Goal: Task Accomplishment & Management: Complete application form

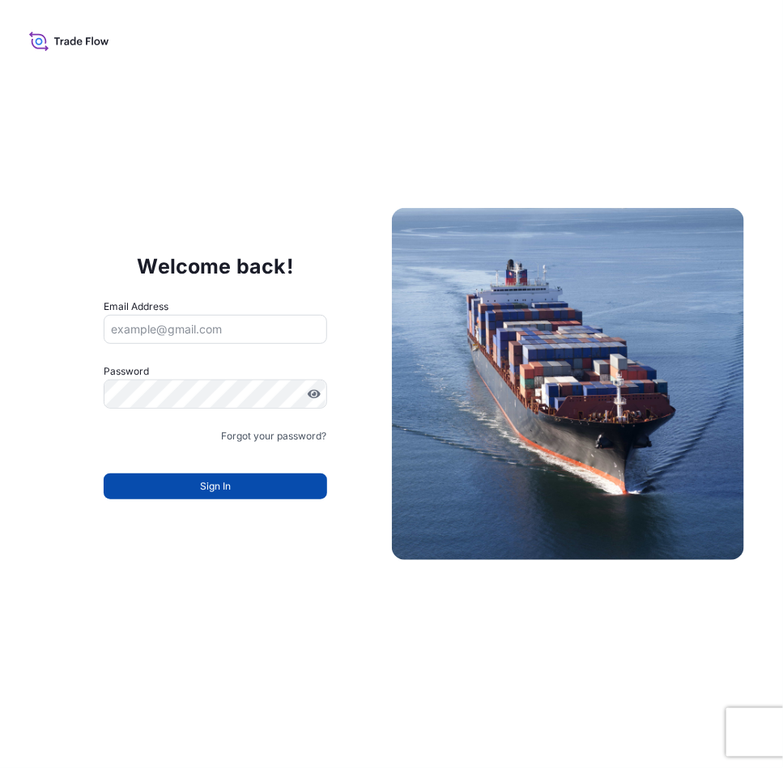
type input "eva.saenz@bdpint.com"
click at [221, 498] on button "Sign In" at bounding box center [215, 487] width 223 height 26
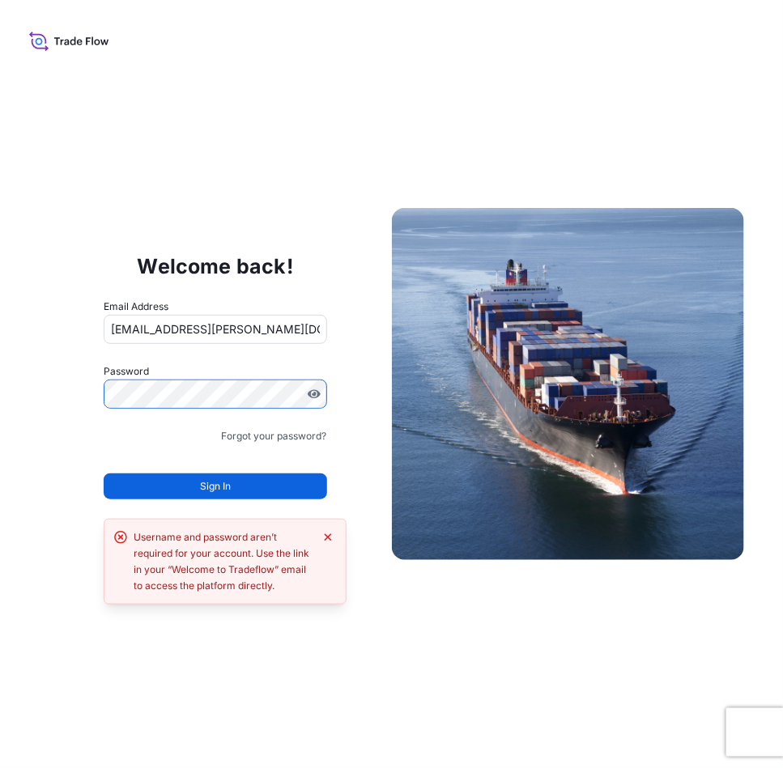
click at [0, 345] on div "Welcome back! Email Address eva.saenz@bdpint.com Password Must include: Upper &…" at bounding box center [391, 384] width 783 height 768
click at [0, 387] on div "Welcome back! Email Address eva.saenz@bdpint.com Password Must include: Upper &…" at bounding box center [391, 384] width 783 height 768
click at [257, 482] on button "Sign In" at bounding box center [215, 487] width 223 height 26
click at [240, 493] on button "Sign In" at bounding box center [215, 487] width 223 height 26
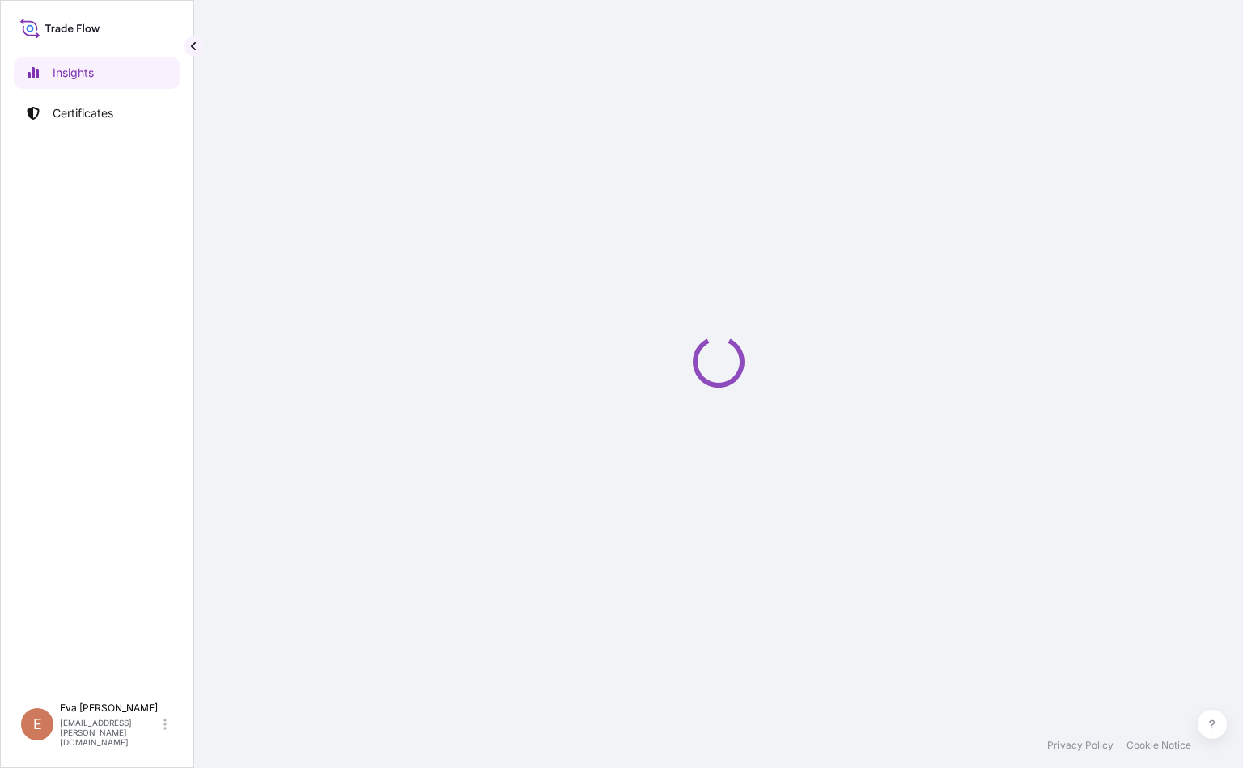
select select "2025"
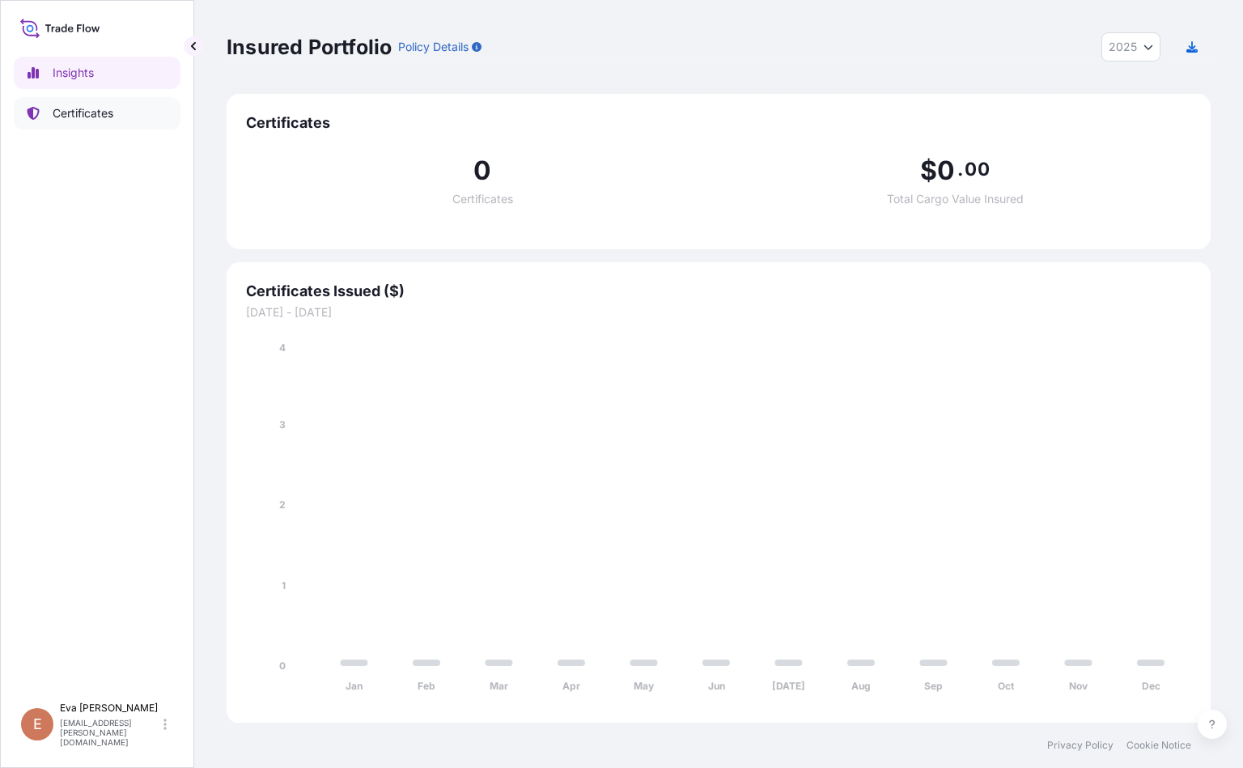
click at [100, 119] on p "Certificates" at bounding box center [83, 113] width 61 height 16
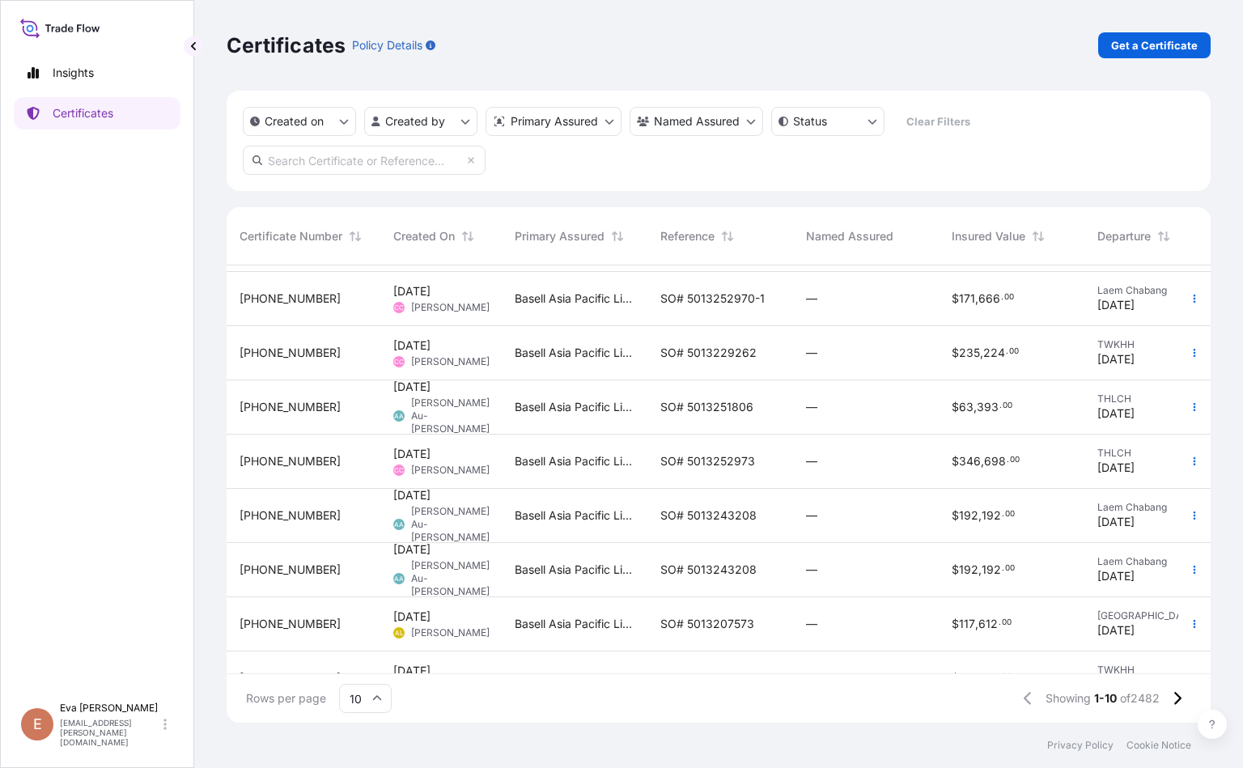
scroll to position [151, 0]
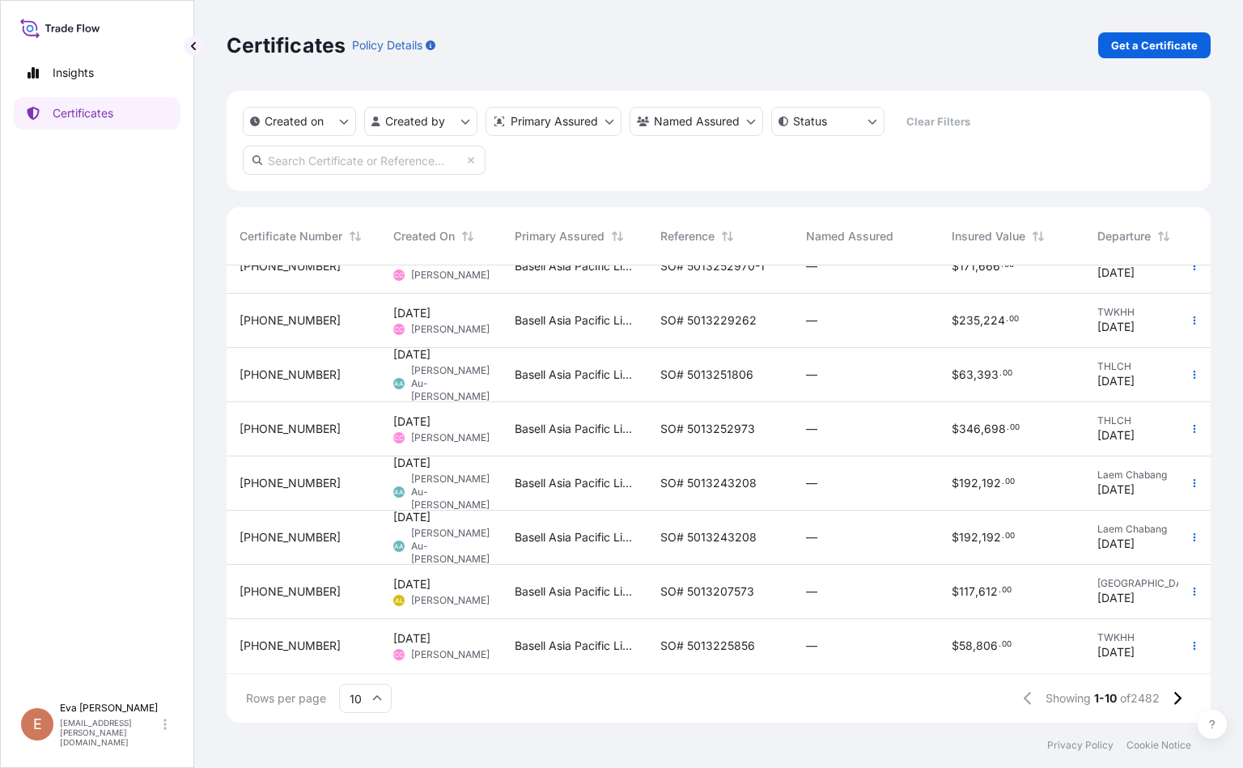
click at [379, 695] on icon at bounding box center [377, 699] width 10 height 10
click at [370, 656] on div "50" at bounding box center [366, 654] width 40 height 31
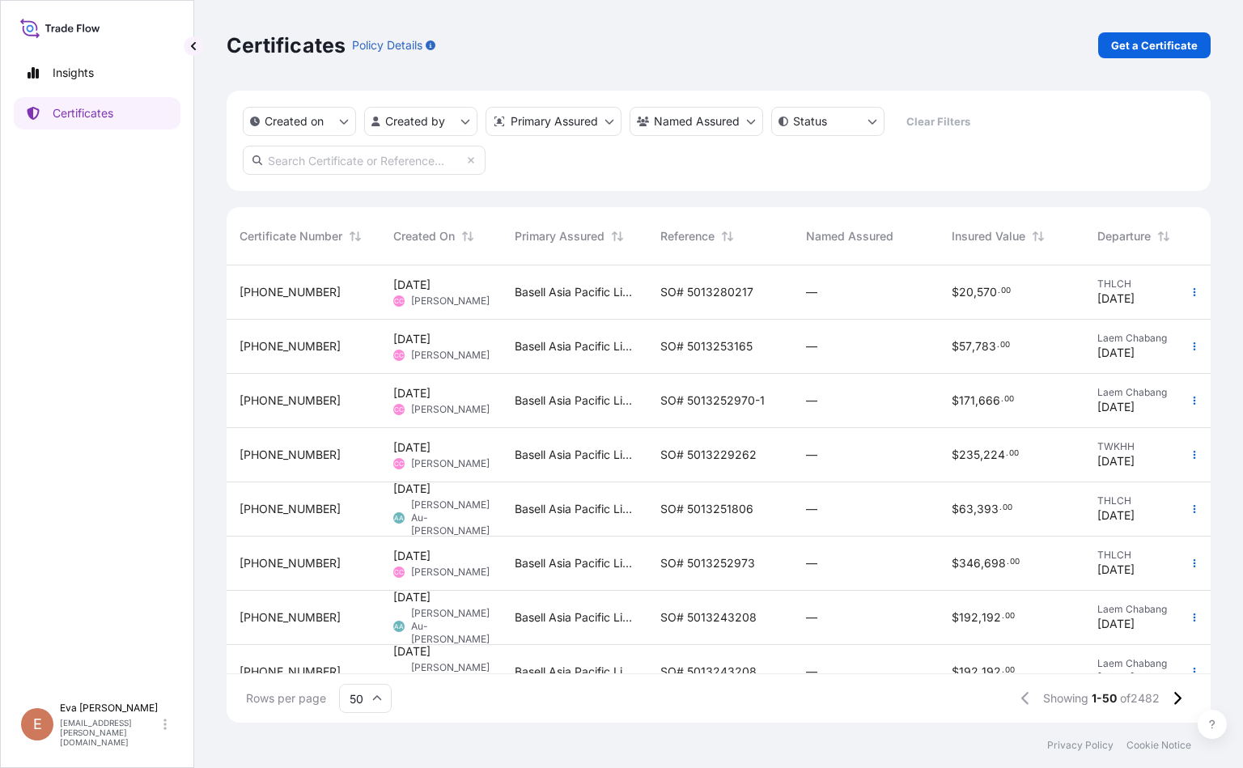
scroll to position [486, 0]
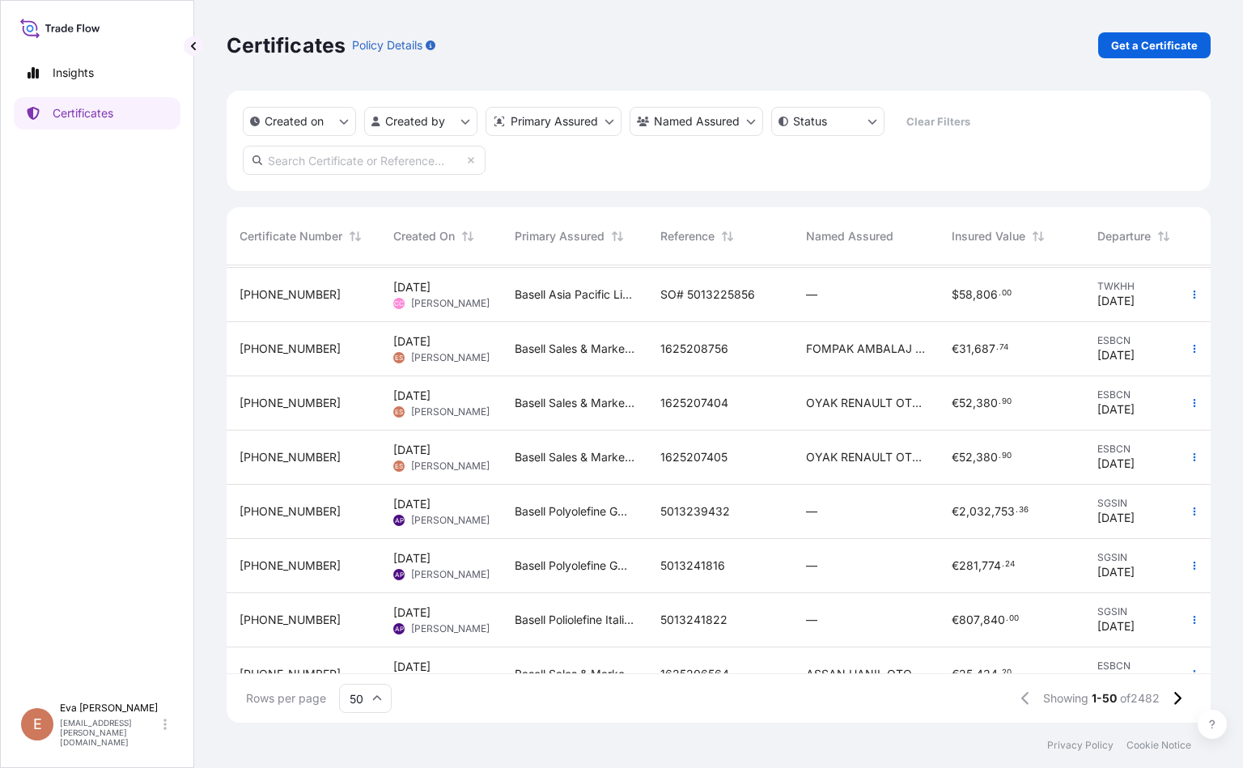
click at [299, 406] on span "32164-450-1" at bounding box center [290, 403] width 101 height 16
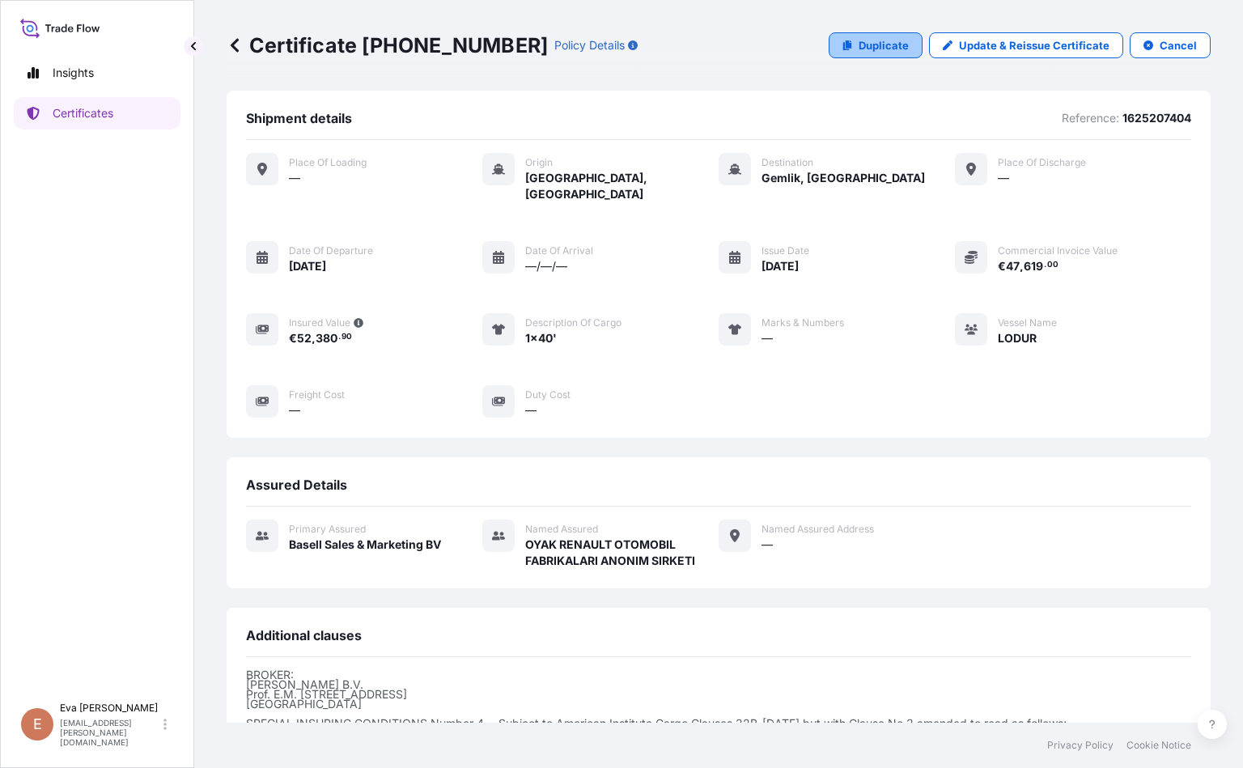
click at [894, 36] on link "Duplicate" at bounding box center [876, 45] width 94 height 26
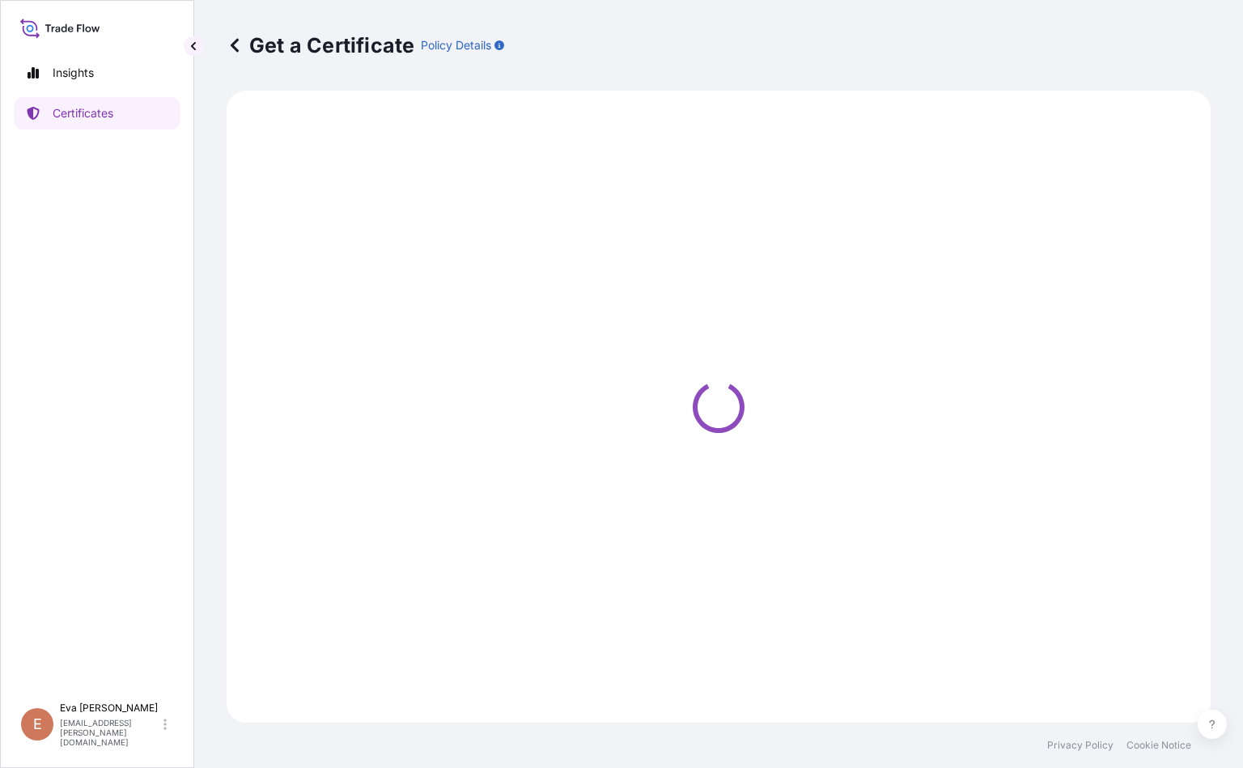
select select "Sea"
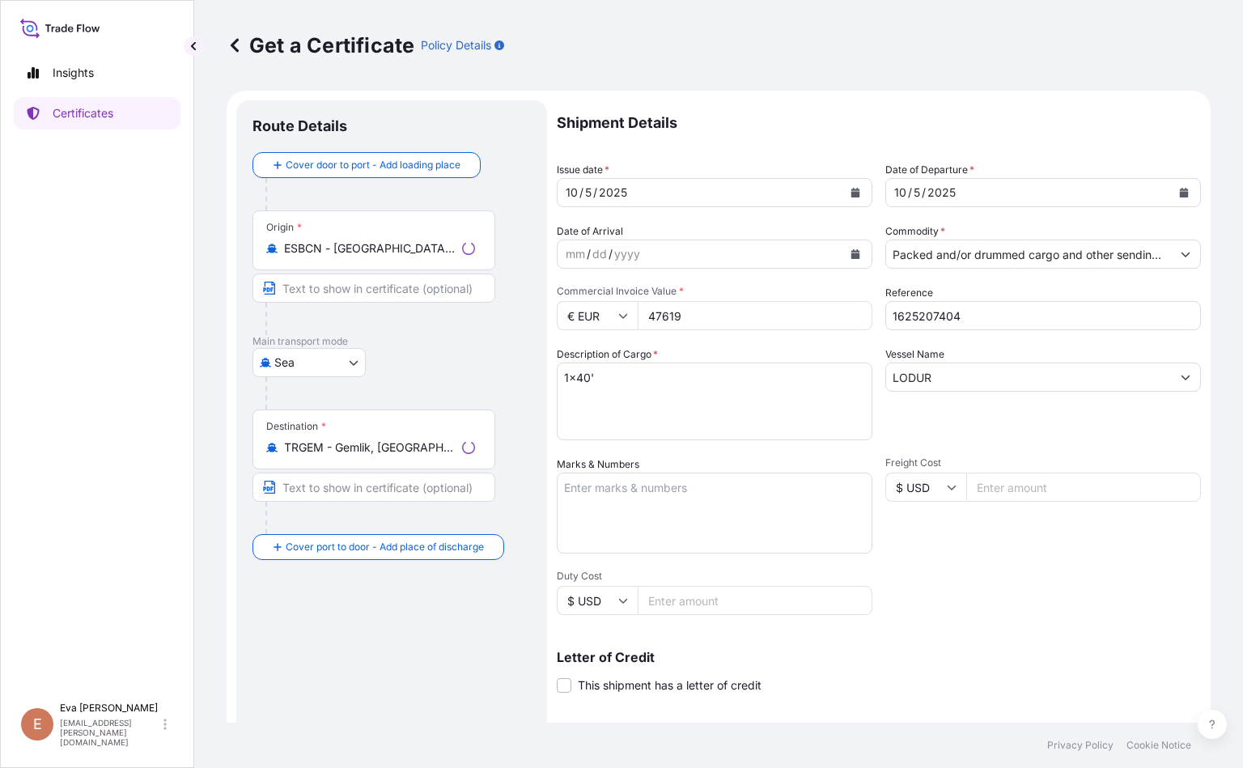
select select "32164"
click at [578, 375] on textarea "1x40'" at bounding box center [715, 402] width 316 height 78
type textarea "1x20'"
drag, startPoint x: 982, startPoint y: 316, endPoint x: 918, endPoint y: 314, distance: 64.0
click at [918, 314] on input "1625207404" at bounding box center [1044, 315] width 316 height 29
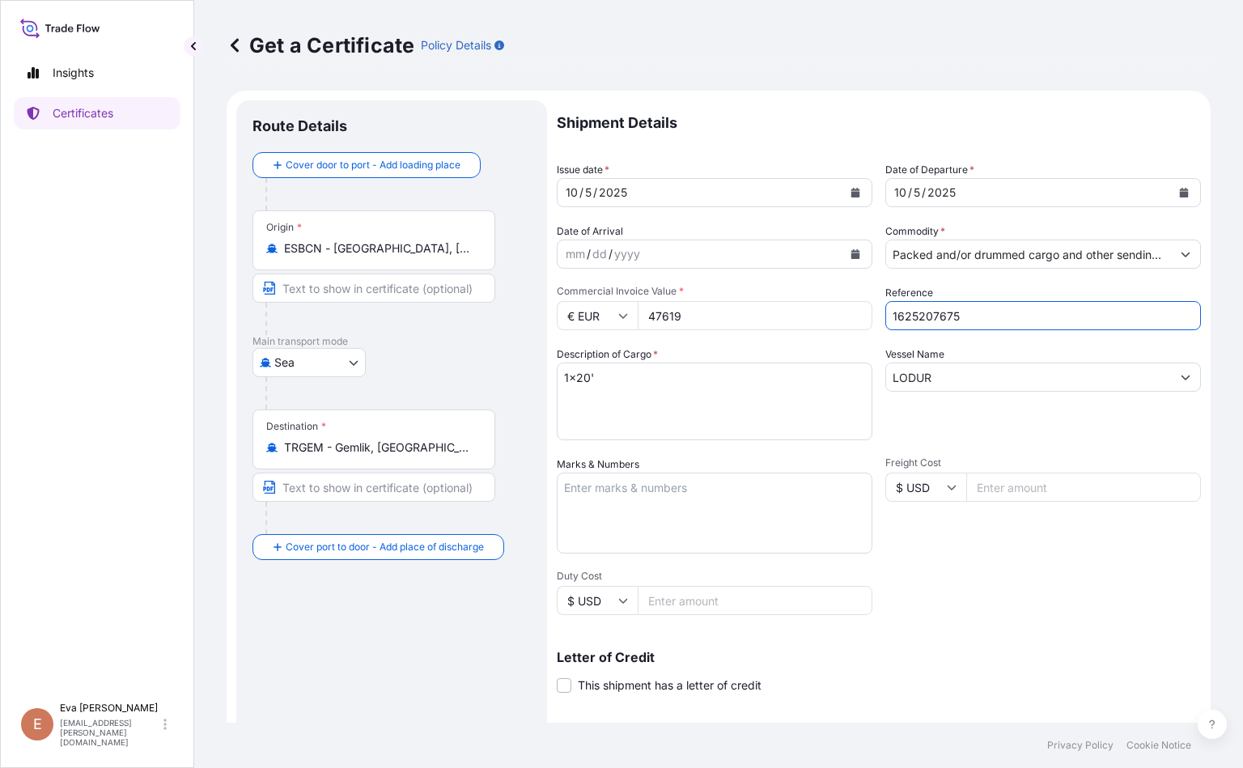
type input "1625207675"
drag, startPoint x: 704, startPoint y: 323, endPoint x: 579, endPoint y: 316, distance: 125.6
click at [579, 316] on div "€ EUR 47619" at bounding box center [715, 315] width 316 height 29
type input "23100"
click at [1111, 652] on p "Letter of Credit" at bounding box center [879, 657] width 644 height 13
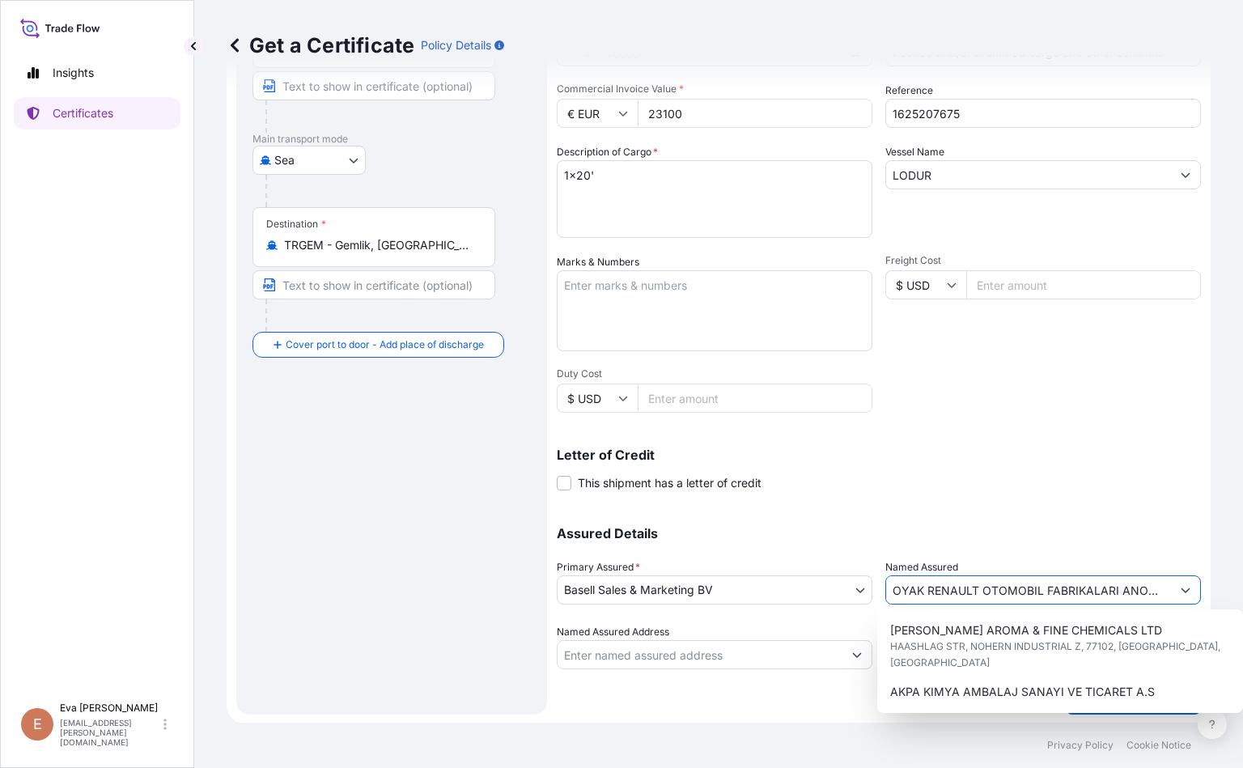
scroll to position [0, 56]
drag, startPoint x: 885, startPoint y: 590, endPoint x: 2517, endPoint y: 802, distance: 1645.6
click at [1243, 767] on html "8 options available. Insights Certificates E Eva Saenz eva.saenz@bdpint.com Get…" at bounding box center [621, 384] width 1243 height 768
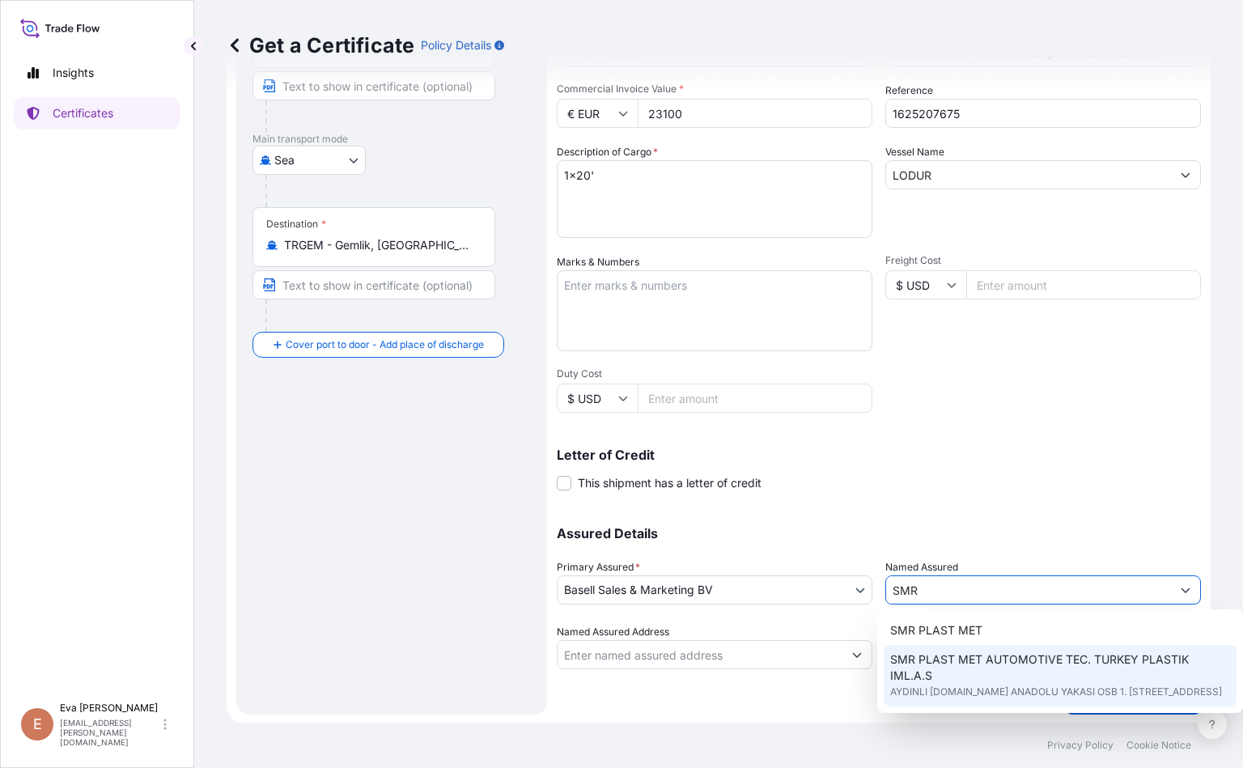
click at [1055, 658] on span "SMR PLAST MET AUTOMOTIVE TEC. TURKEY PLASTIK IML.A.S" at bounding box center [1060, 668] width 340 height 32
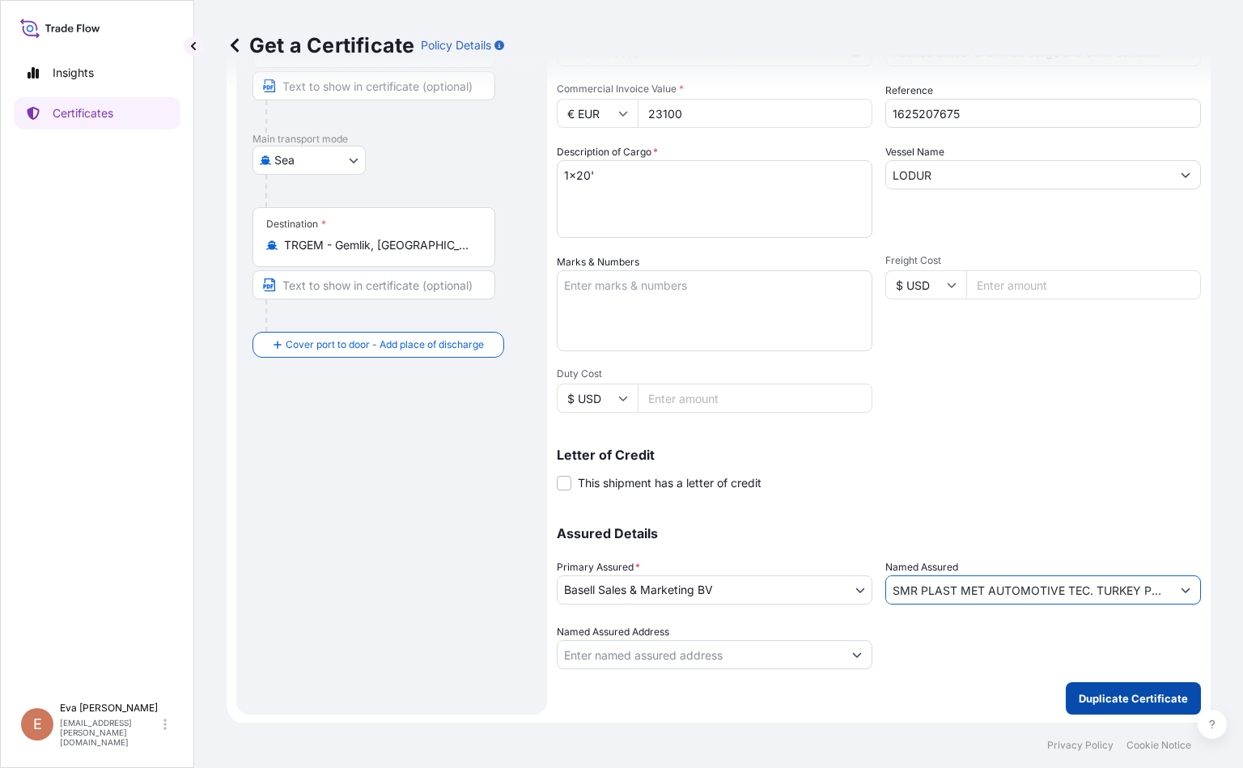
type input "SMR PLAST MET AUTOMOTIVE TEC. TURKEY PLASTIK IML.A.S"
click at [1145, 707] on button "Duplicate Certificate" at bounding box center [1133, 698] width 135 height 32
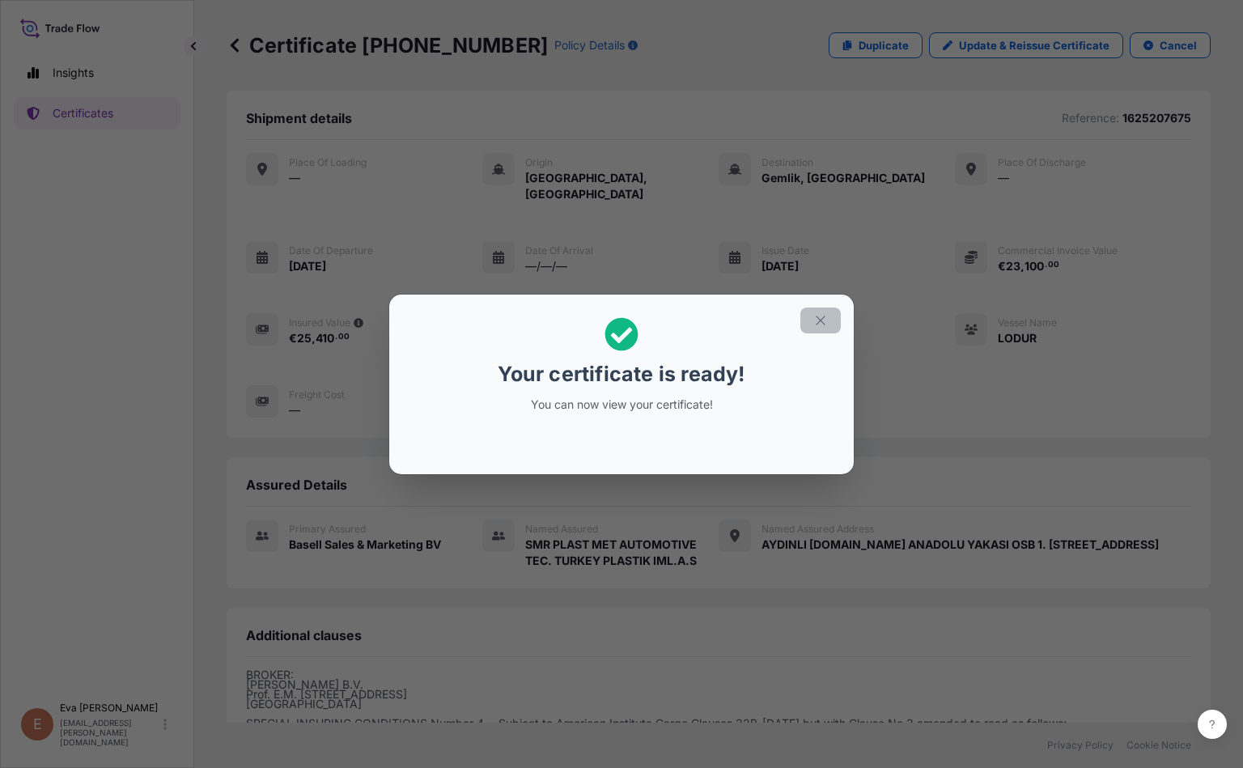
click at [829, 318] on button "button" at bounding box center [821, 321] width 40 height 26
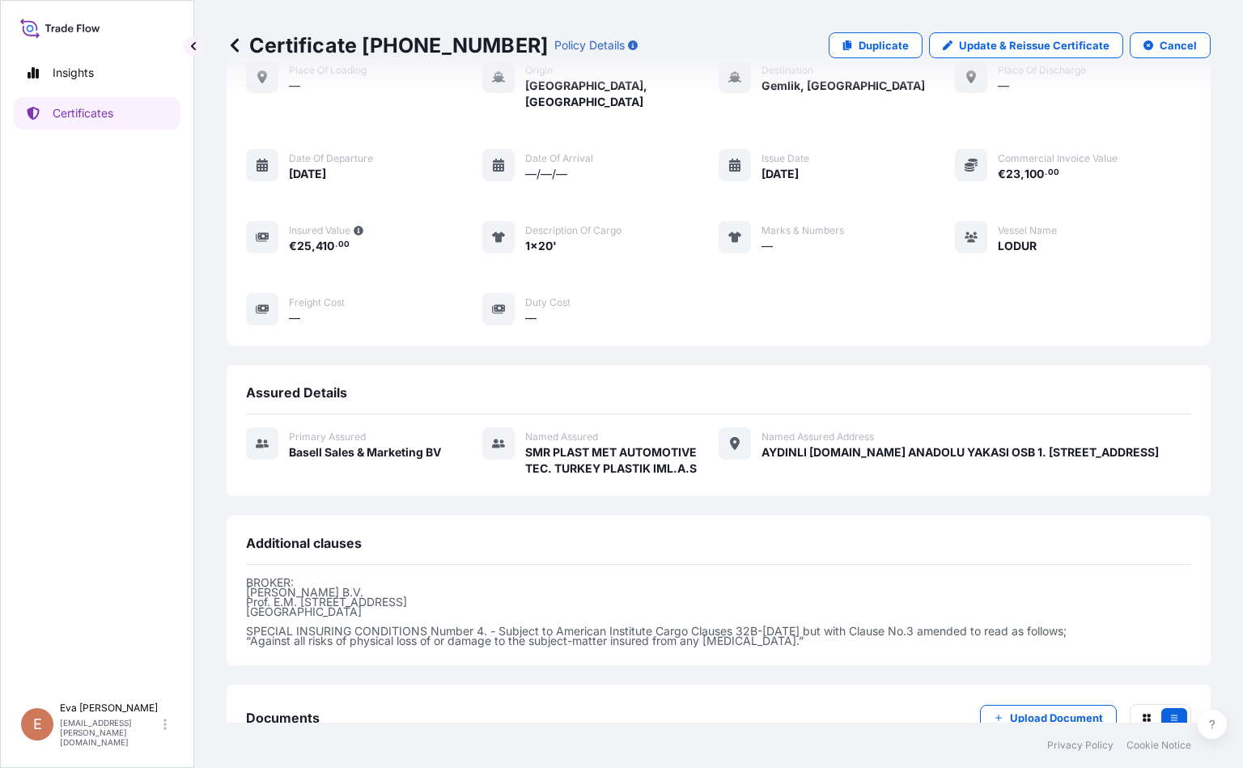
scroll to position [187, 0]
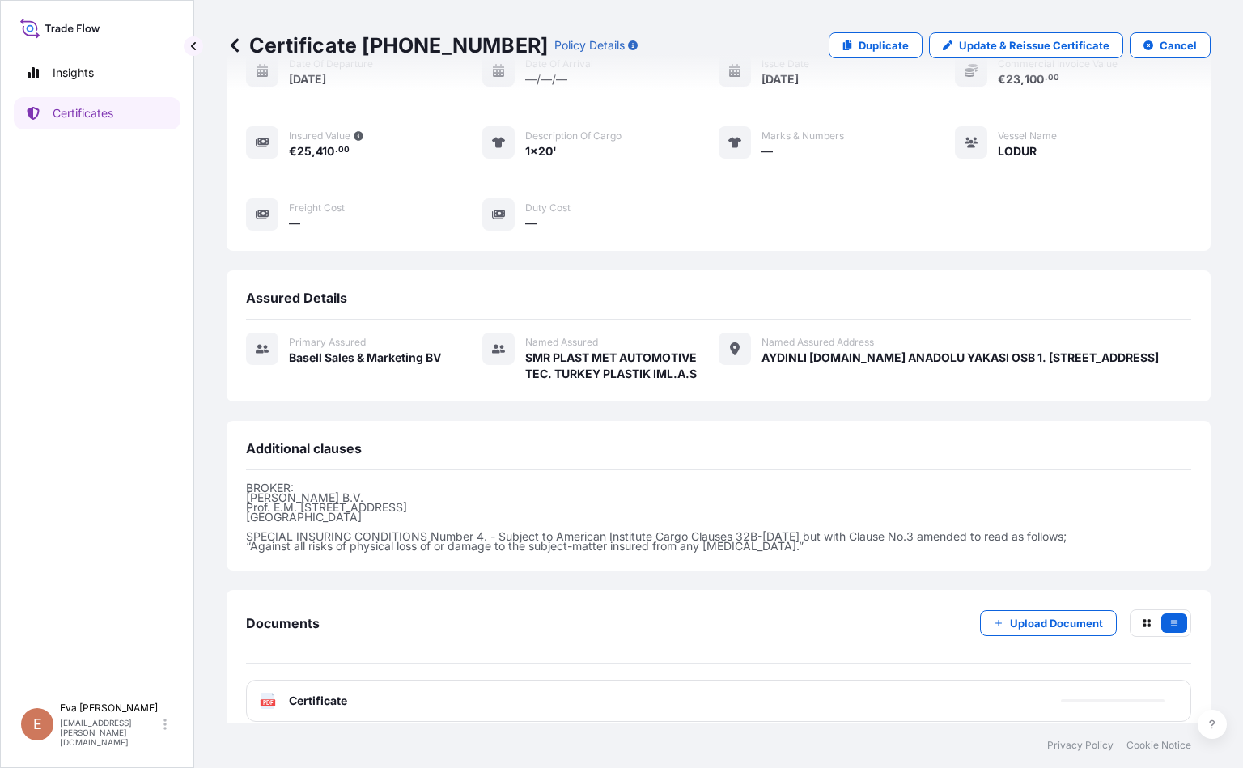
click at [272, 700] on text "PDF" at bounding box center [268, 703] width 11 height 6
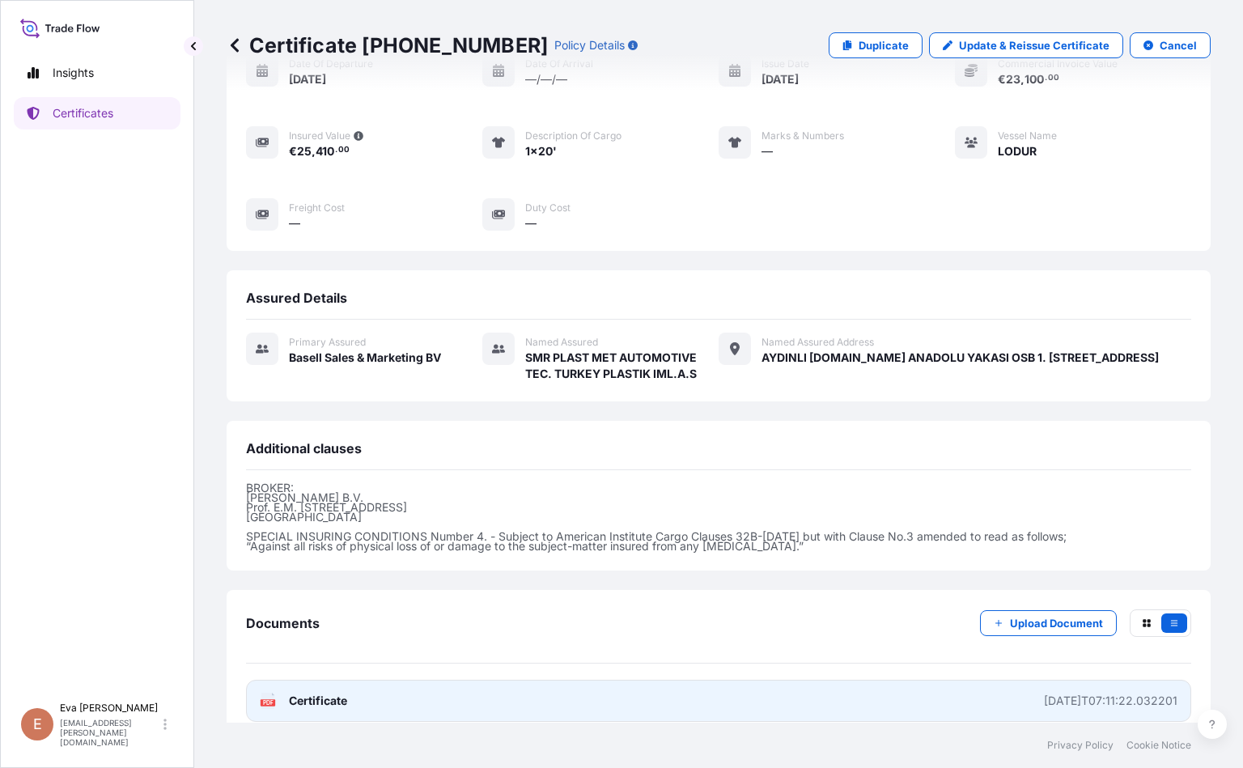
click at [335, 693] on link "PDF Certificate 2025-10-08T07:11:22.032201" at bounding box center [718, 701] width 945 height 42
